Goal: Task Accomplishment & Management: Use online tool/utility

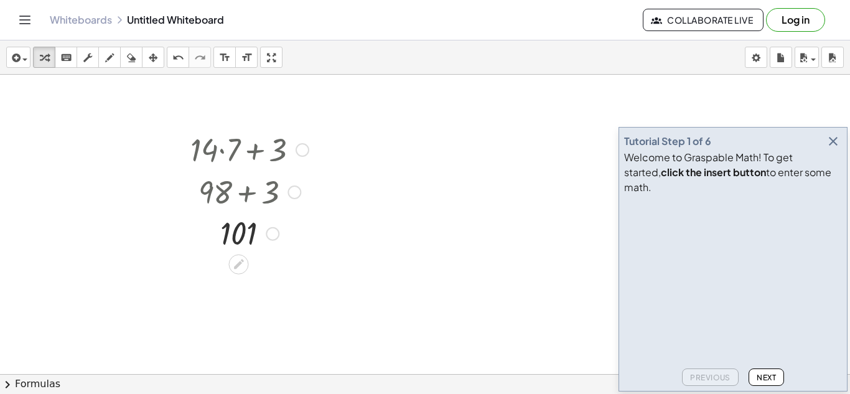
click at [301, 155] on div at bounding box center [302, 150] width 14 height 14
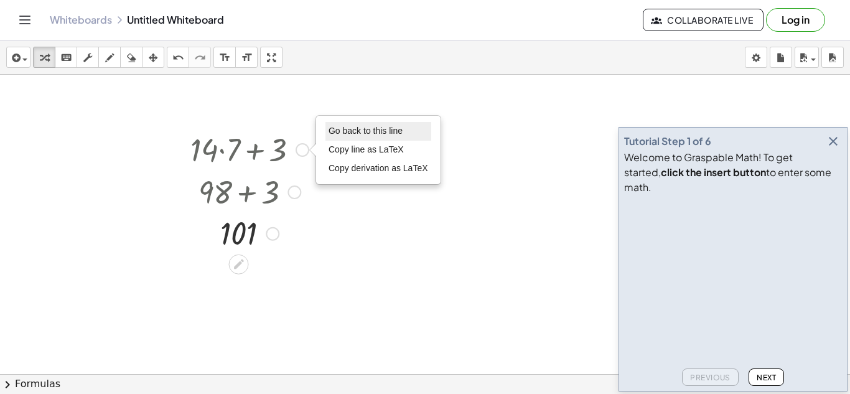
click at [337, 136] on span "Go back to this line" at bounding box center [365, 131] width 74 height 10
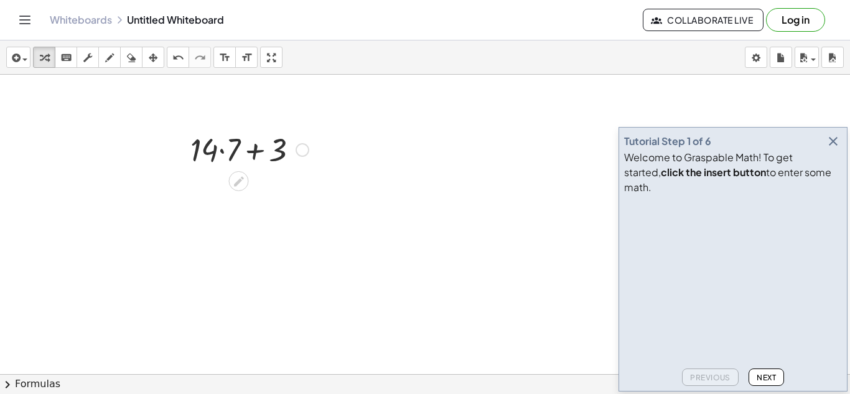
click at [300, 151] on div "Go back to this line Copy line as LaTeX Copy derivation as LaTeX" at bounding box center [302, 150] width 14 height 14
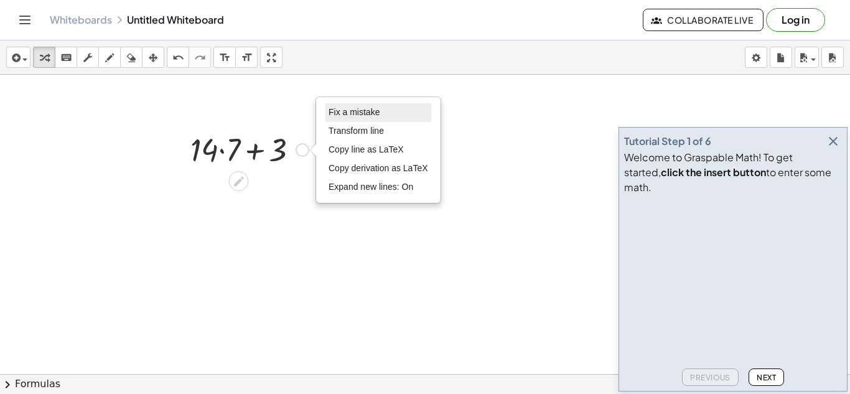
click at [357, 120] on li "Fix a mistake" at bounding box center [378, 112] width 106 height 19
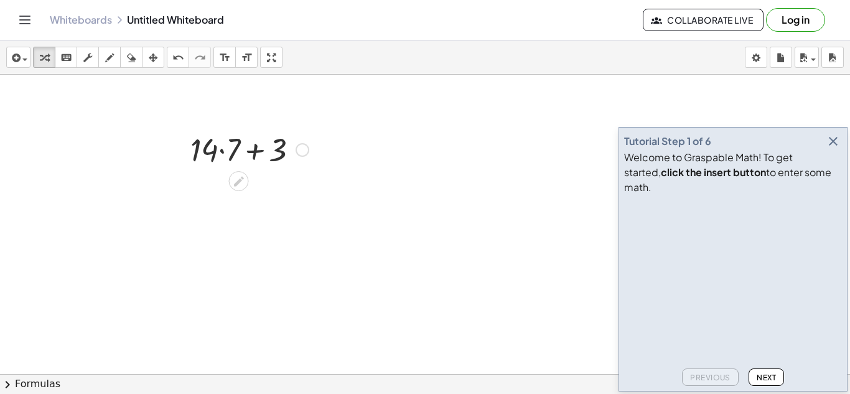
click at [304, 154] on div "Fix a mistake Transform line Copy line as LaTeX Copy derivation as LaTeX Expand…" at bounding box center [302, 150] width 14 height 14
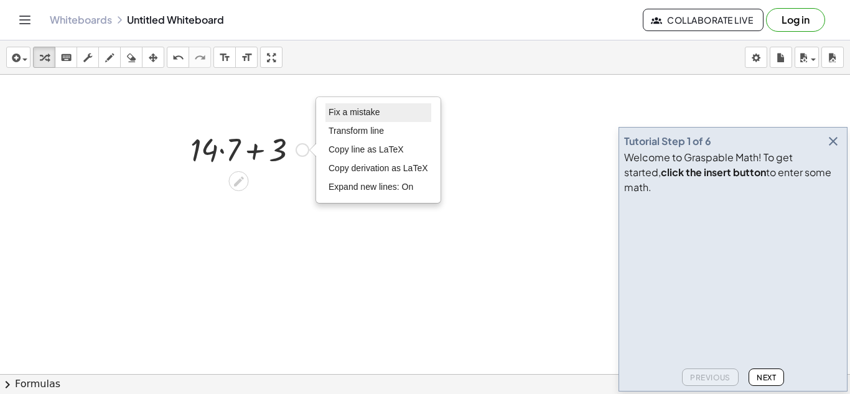
click at [348, 108] on span "Fix a mistake" at bounding box center [353, 112] width 51 height 10
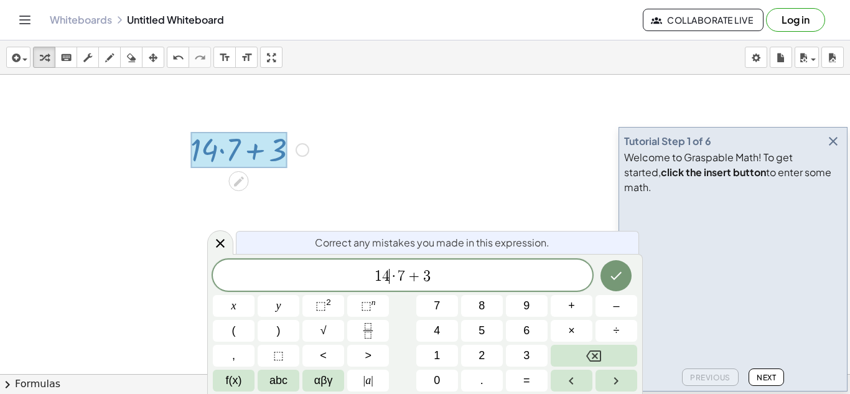
click at [387, 272] on span "4" at bounding box center [385, 276] width 7 height 15
click at [449, 284] on span "6 2 · 7 + 3 ​" at bounding box center [402, 276] width 379 height 17
click at [625, 276] on button "Done" at bounding box center [615, 275] width 31 height 31
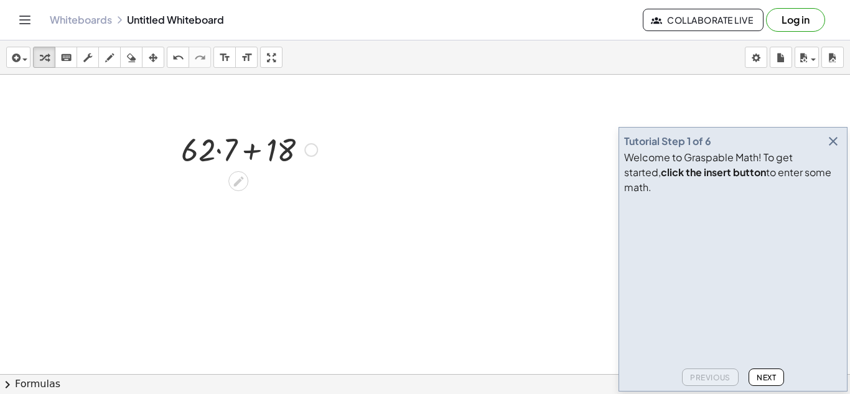
click at [219, 146] on div at bounding box center [249, 149] width 149 height 42
click at [254, 194] on div at bounding box center [249, 191] width 149 height 42
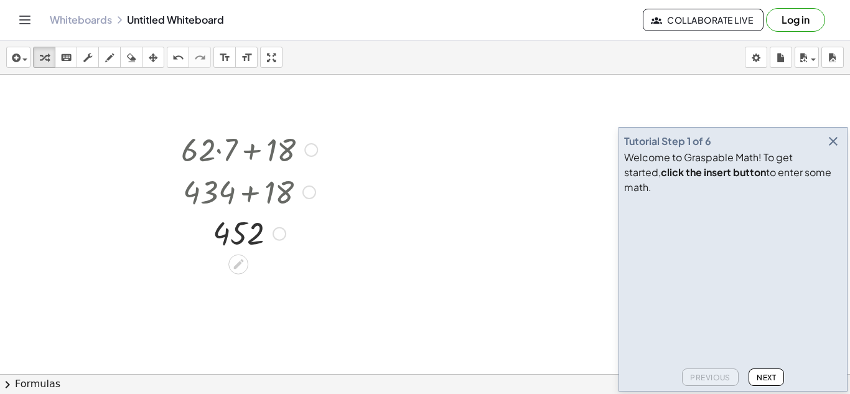
click at [281, 236] on div "Fix a mistake Transform line Copy line as LaTeX Copy derivation as LaTeX Expand…" at bounding box center [279, 234] width 14 height 14
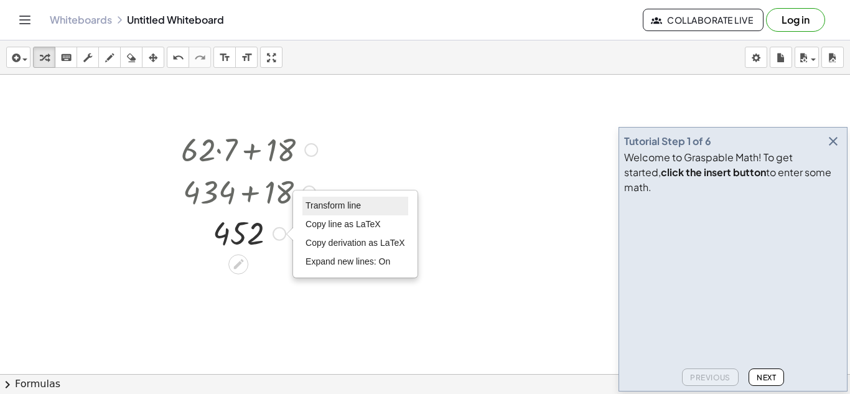
click at [330, 206] on span "Transform line" at bounding box center [332, 205] width 55 height 10
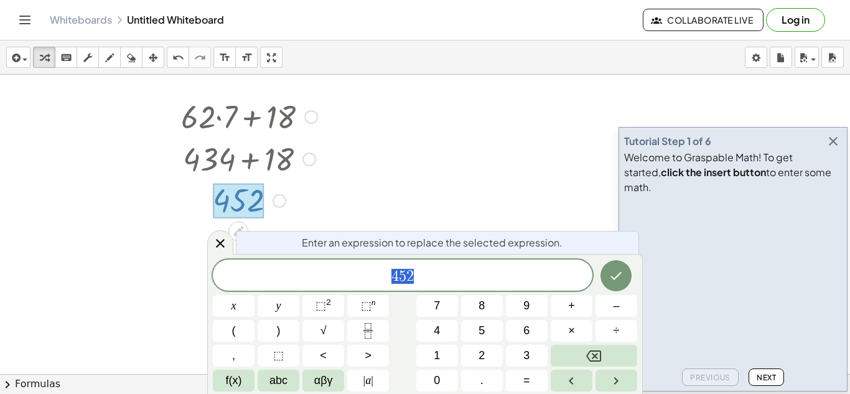
scroll to position [34, 0]
click at [225, 244] on icon at bounding box center [220, 243] width 15 height 15
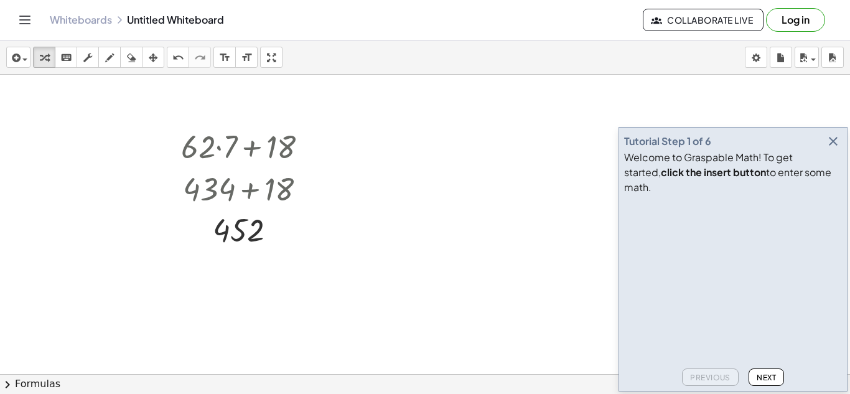
scroll to position [0, 0]
click at [307, 148] on div at bounding box center [311, 150] width 14 height 14
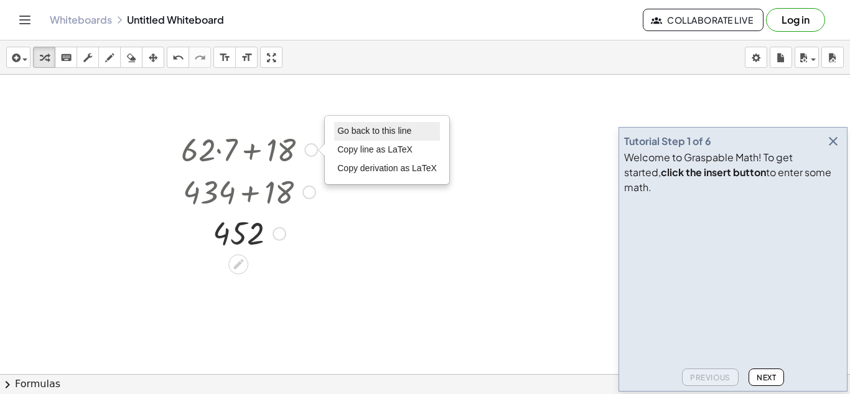
click at [355, 135] on span "Go back to this line" at bounding box center [374, 131] width 74 height 10
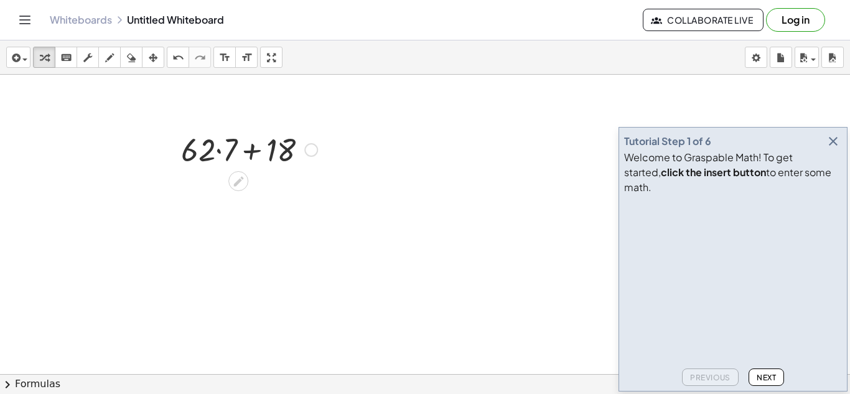
click at [312, 152] on div "Go back to this line Copy line as LaTeX Copy derivation as LaTeX" at bounding box center [311, 150] width 14 height 14
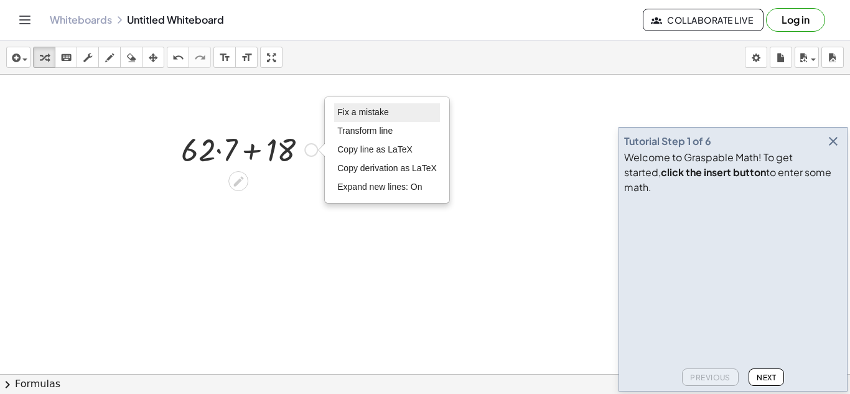
click at [368, 105] on li "Fix a mistake" at bounding box center [387, 112] width 106 height 19
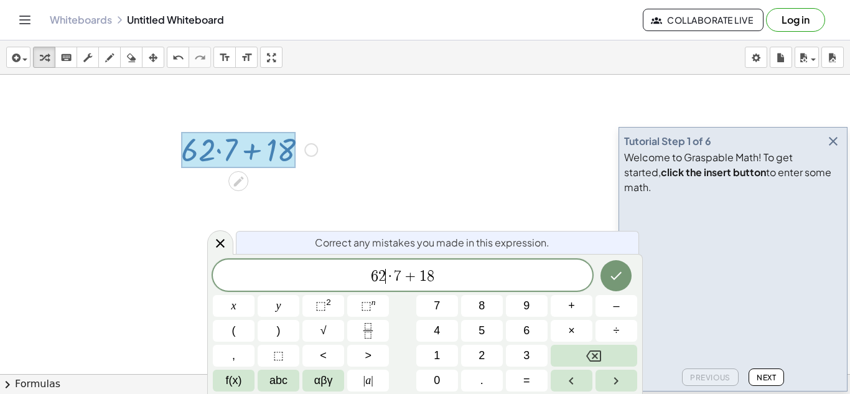
click at [387, 274] on span "·" at bounding box center [390, 276] width 9 height 15
click at [401, 272] on span "2 5 · 7 ​ + 1 8" at bounding box center [402, 276] width 379 height 17
click at [477, 289] on div "2 5 · − 4 + 1 8 ​" at bounding box center [402, 274] width 379 height 31
click at [624, 272] on button "Done" at bounding box center [615, 275] width 31 height 31
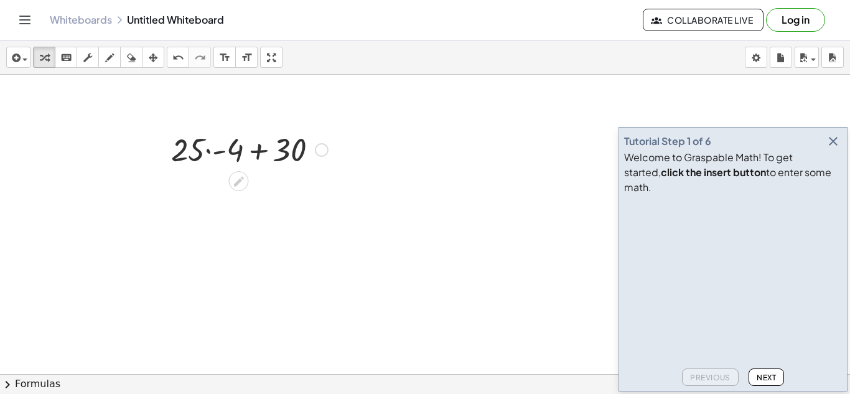
click at [208, 153] on div at bounding box center [249, 149] width 169 height 42
click at [255, 193] on div at bounding box center [249, 191] width 169 height 42
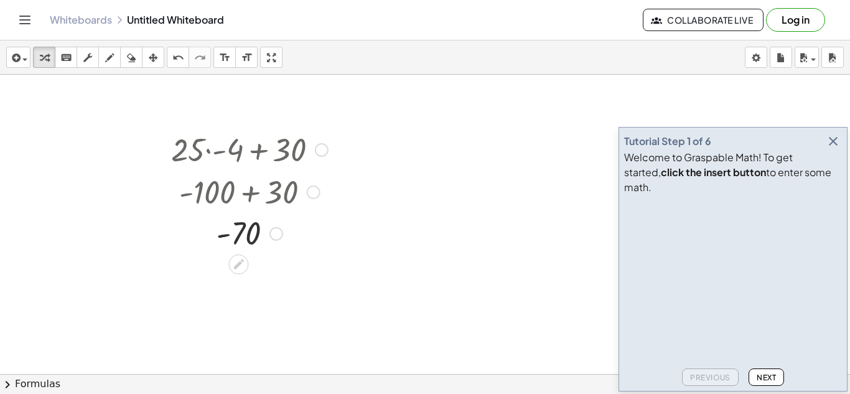
click at [320, 154] on div at bounding box center [322, 150] width 14 height 14
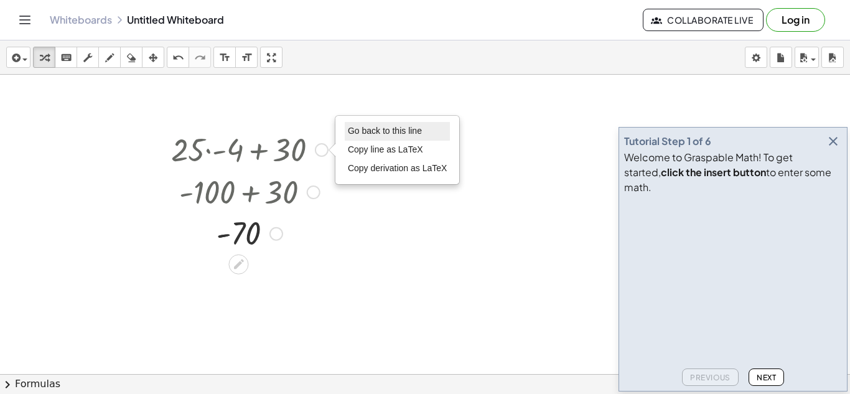
click at [365, 131] on span "Go back to this line" at bounding box center [385, 131] width 74 height 10
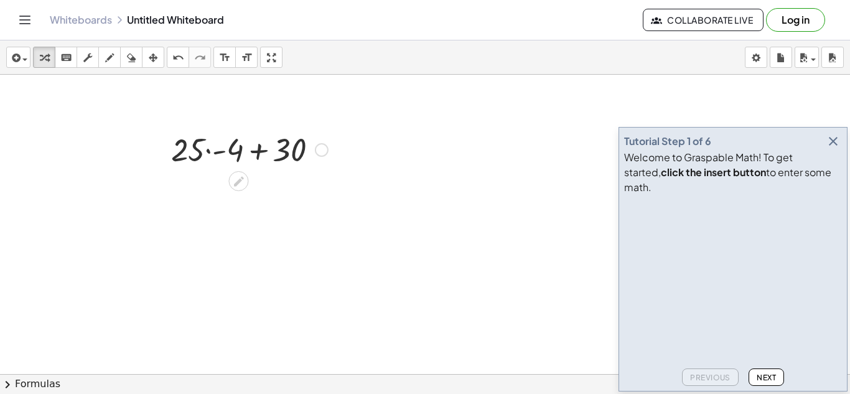
click at [324, 149] on div "Go back to this line Copy line as LaTeX Copy derivation as LaTeX" at bounding box center [322, 150] width 14 height 14
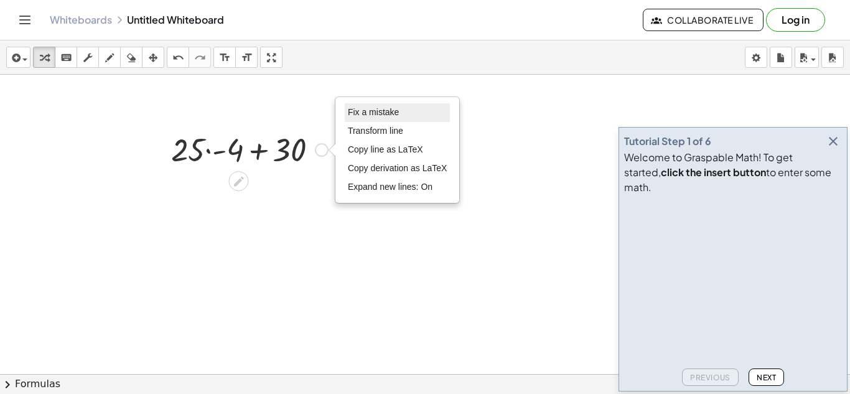
click at [396, 112] on span "Fix a mistake" at bounding box center [373, 112] width 51 height 10
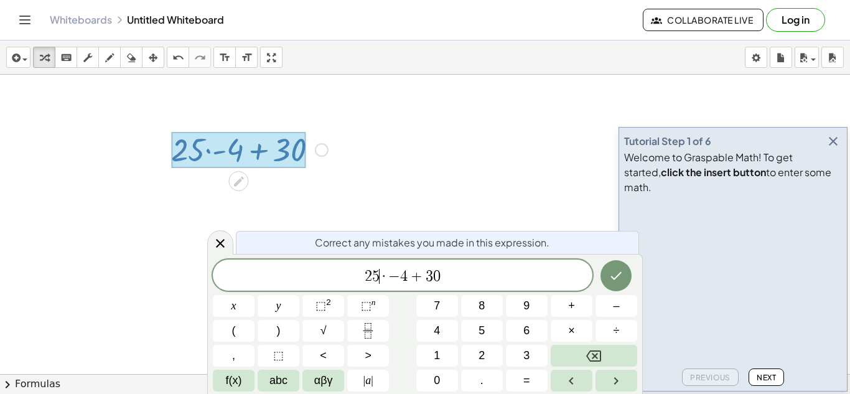
click at [379, 271] on span "2 5 ​ · − 4 + 3 0" at bounding box center [402, 276] width 379 height 17
click at [616, 273] on icon "Done" at bounding box center [615, 275] width 15 height 15
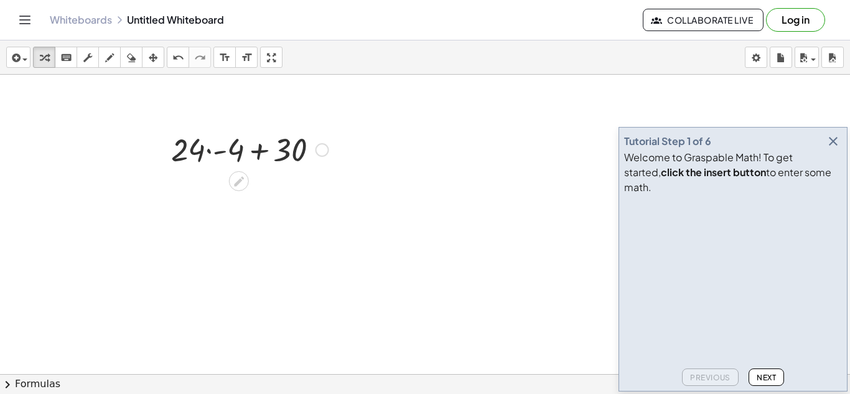
click at [210, 150] on div at bounding box center [250, 149] width 170 height 42
click at [248, 198] on div at bounding box center [250, 191] width 170 height 42
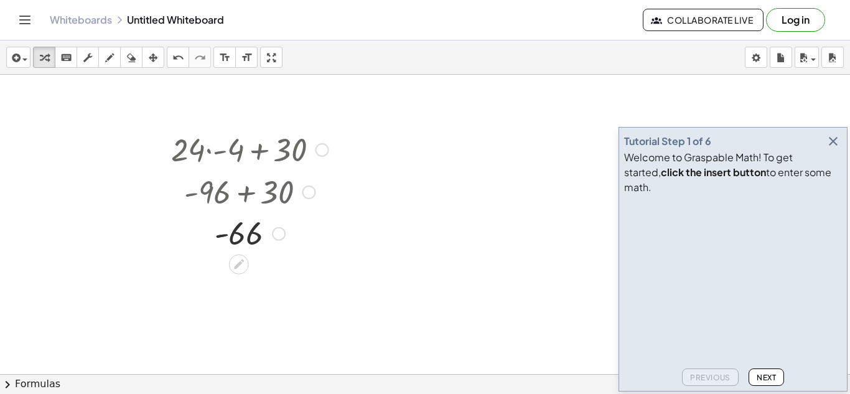
click at [323, 148] on div at bounding box center [322, 150] width 14 height 14
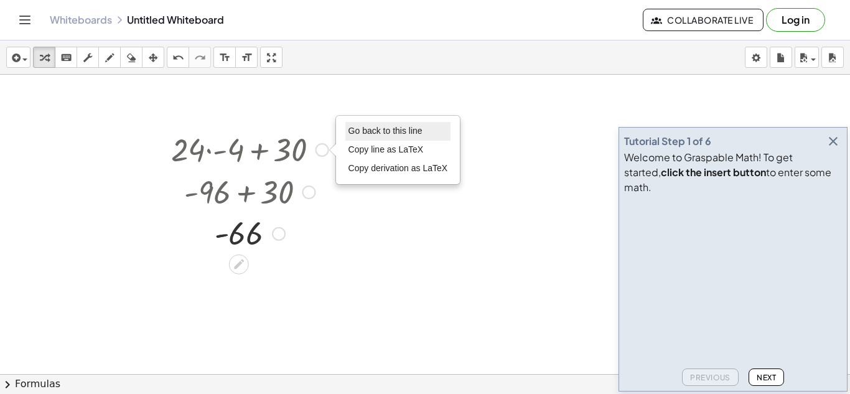
click at [375, 124] on li "Go back to this line" at bounding box center [398, 131] width 106 height 19
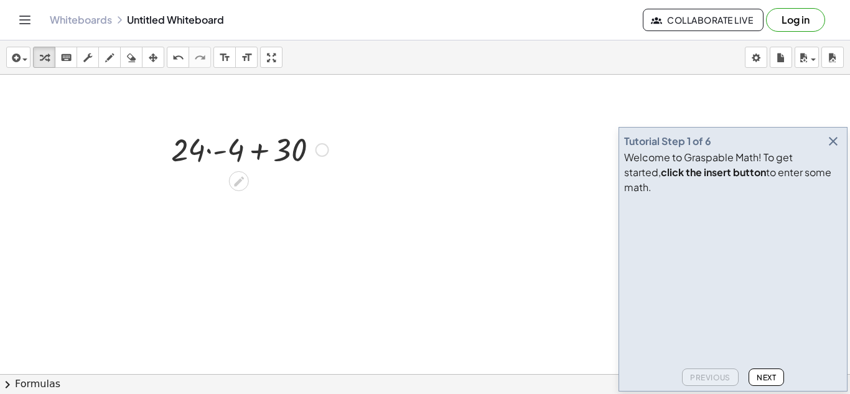
click at [318, 151] on div "Go back to this line Copy line as LaTeX Copy derivation as LaTeX" at bounding box center [322, 150] width 14 height 14
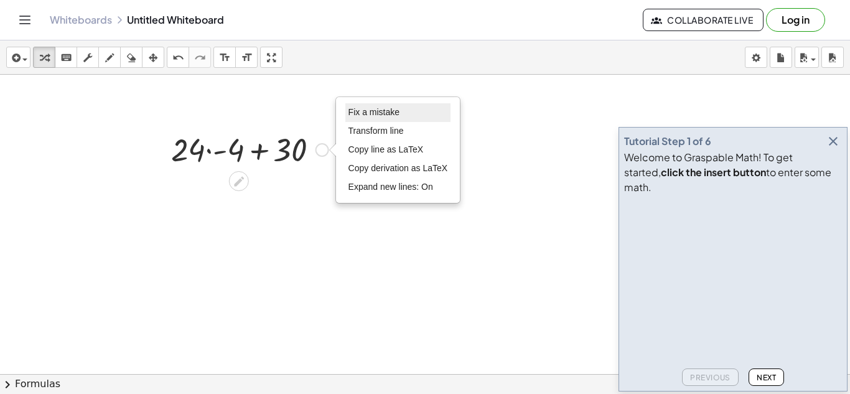
click at [377, 109] on span "Fix a mistake" at bounding box center [373, 112] width 51 height 10
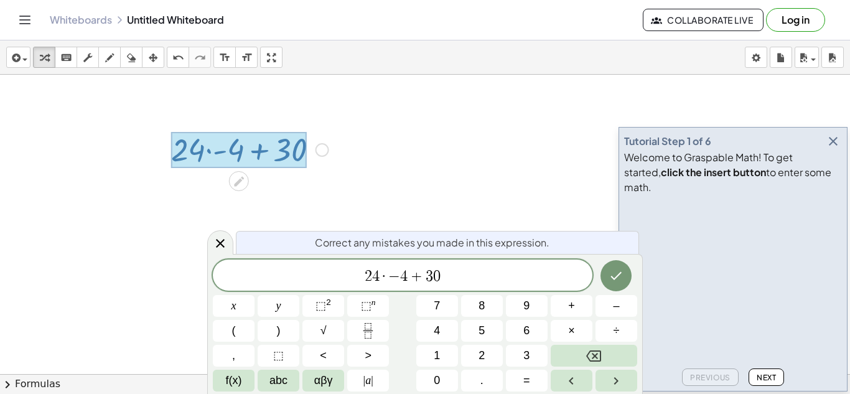
click at [381, 269] on span "·" at bounding box center [383, 276] width 9 height 15
click at [398, 279] on span "−" at bounding box center [394, 276] width 12 height 15
click at [487, 276] on span "5 9 · 4 + 3 0 ​" at bounding box center [402, 276] width 379 height 17
click at [626, 277] on button "Done" at bounding box center [615, 275] width 31 height 31
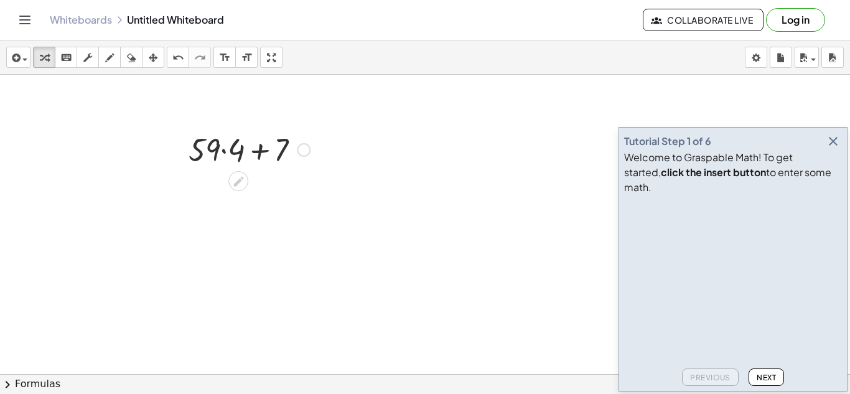
click at [212, 151] on div at bounding box center [249, 149] width 134 height 42
click at [221, 151] on div at bounding box center [249, 149] width 134 height 42
click at [259, 198] on div at bounding box center [249, 191] width 134 height 42
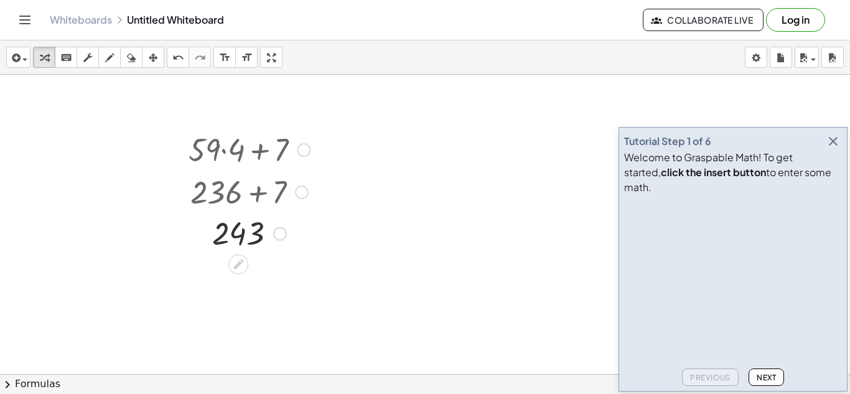
click at [304, 152] on div at bounding box center [304, 150] width 14 height 14
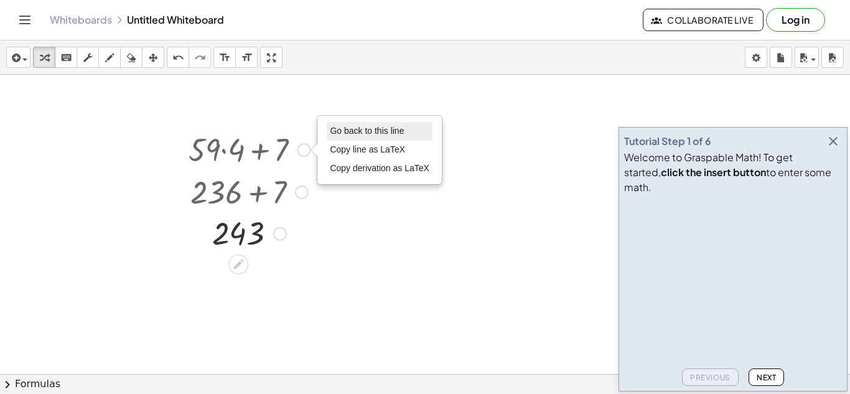
click at [348, 135] on span "Go back to this line" at bounding box center [367, 131] width 74 height 10
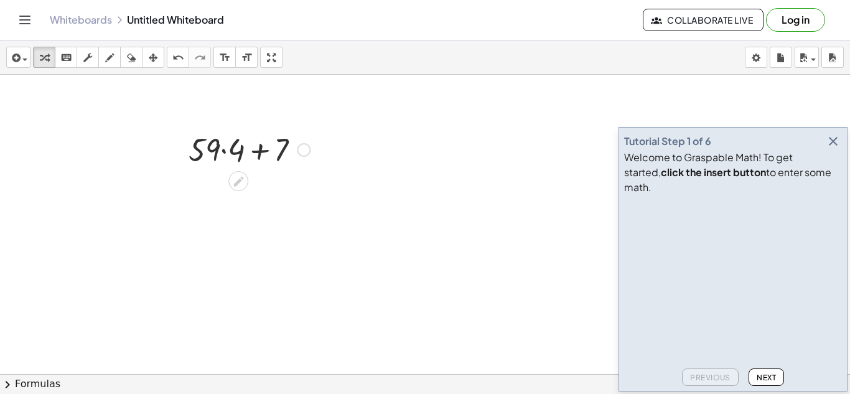
click at [308, 147] on div "Go back to this line Copy line as LaTeX Copy derivation as LaTeX" at bounding box center [304, 150] width 14 height 14
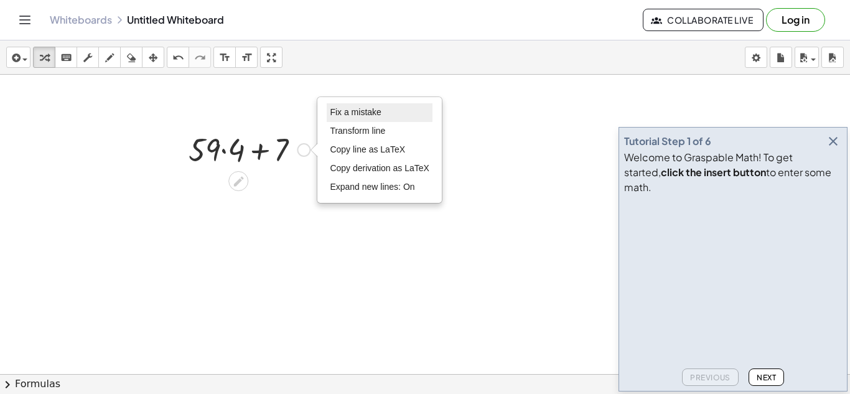
click at [358, 116] on span "Fix a mistake" at bounding box center [355, 112] width 51 height 10
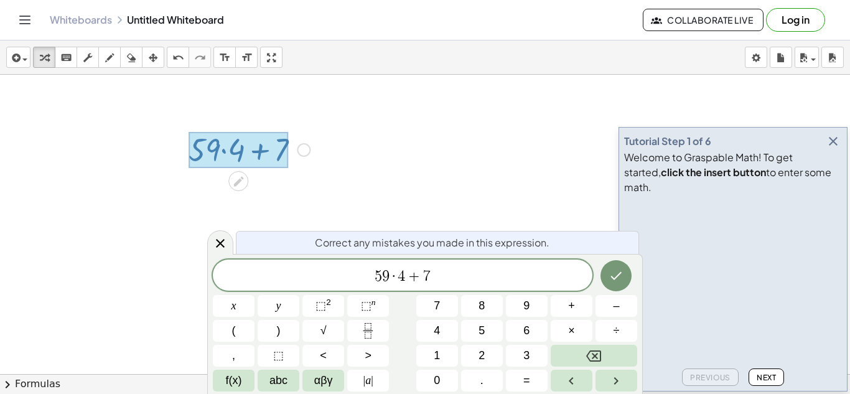
click at [393, 270] on span "·" at bounding box center [393, 276] width 9 height 15
click at [406, 277] on span "+" at bounding box center [414, 276] width 18 height 15
click at [468, 279] on span "1 5 · 6 ​ + 7" at bounding box center [402, 276] width 379 height 17
click at [624, 274] on button "Done" at bounding box center [615, 275] width 31 height 31
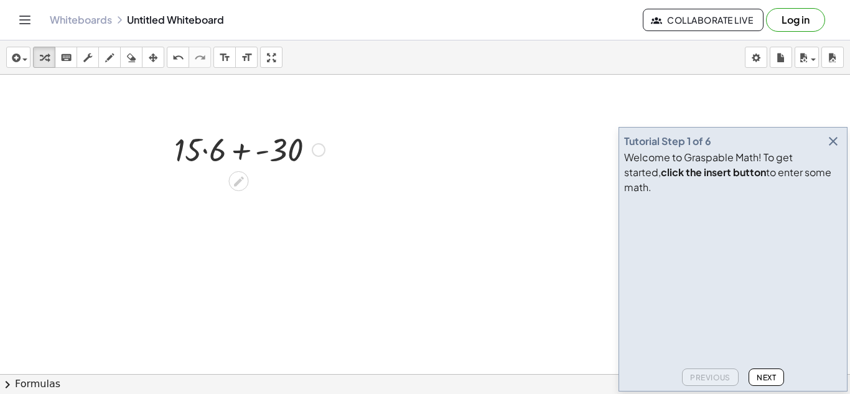
click at [210, 151] on div at bounding box center [249, 149] width 163 height 42
click at [234, 193] on div at bounding box center [249, 191] width 163 height 42
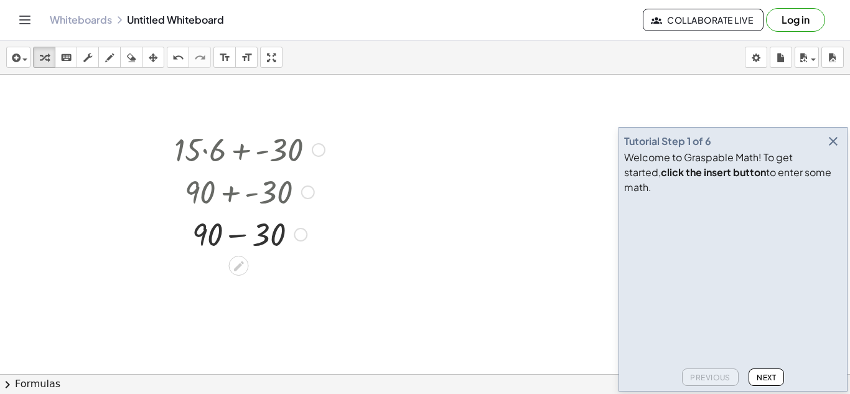
click at [240, 245] on div at bounding box center [249, 233] width 163 height 42
